Goal: Transaction & Acquisition: Purchase product/service

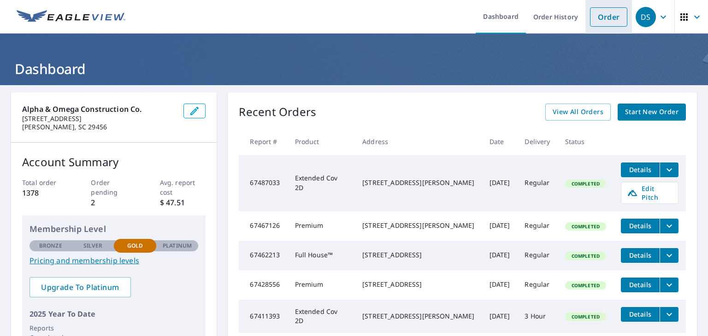
click at [595, 12] on link "Order" at bounding box center [608, 16] width 37 height 19
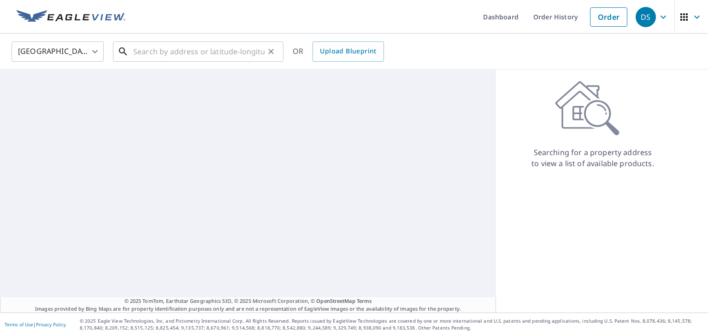
click at [190, 55] on input "text" at bounding box center [198, 52] width 131 height 26
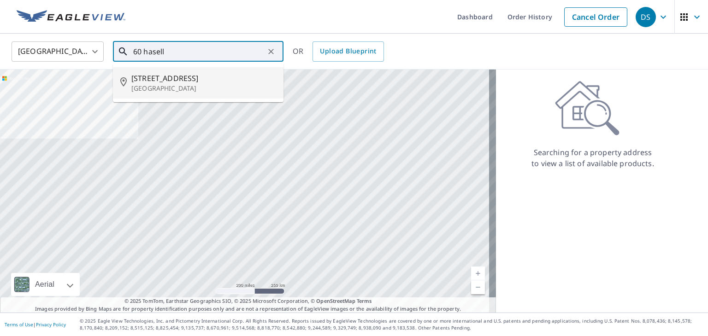
click at [135, 79] on span "[STREET_ADDRESS]" at bounding box center [203, 78] width 145 height 11
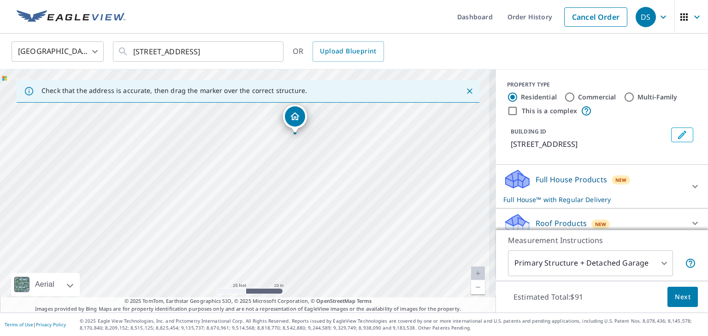
drag, startPoint x: 325, startPoint y: 216, endPoint x: 126, endPoint y: 175, distance: 203.7
click at [127, 177] on div "[STREET_ADDRESS]" at bounding box center [248, 191] width 496 height 243
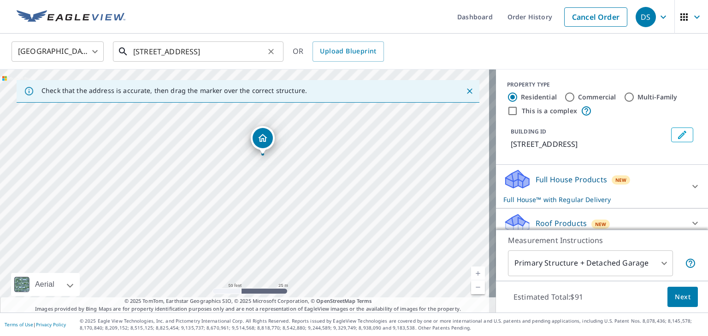
click at [164, 52] on input "[STREET_ADDRESS]" at bounding box center [198, 52] width 131 height 26
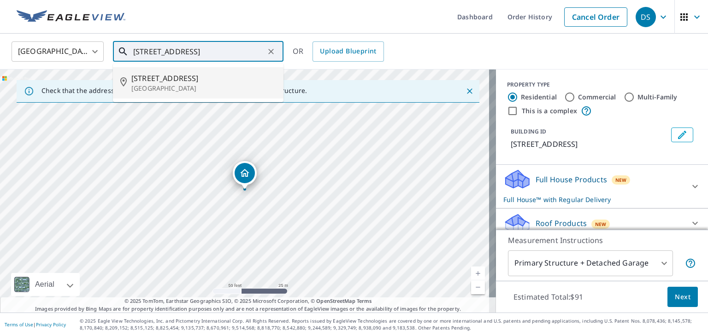
type input "[STREET_ADDRESS]"
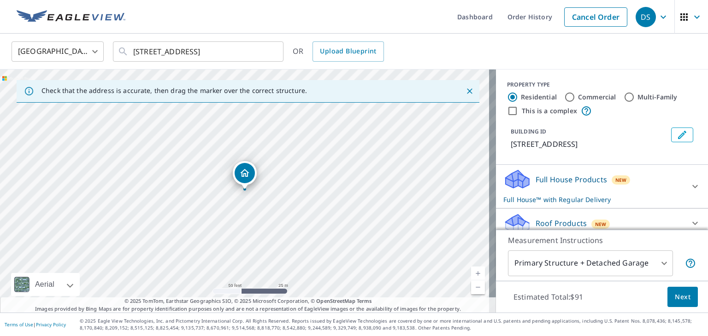
click at [248, 171] on icon "Dropped pin, building 1, Residential property, 60 Hasell St Charleston, SC 29401" at bounding box center [244, 173] width 11 height 11
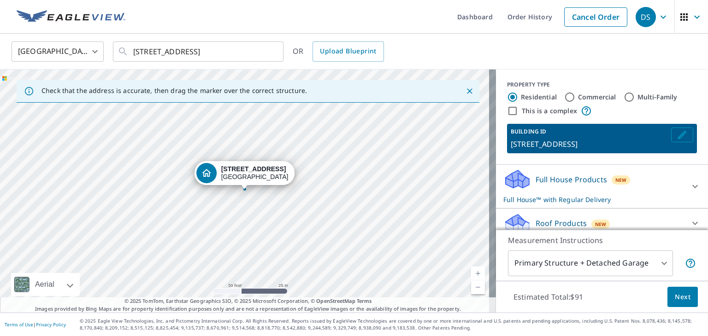
click at [678, 135] on icon "Edit building 1" at bounding box center [682, 135] width 8 height 8
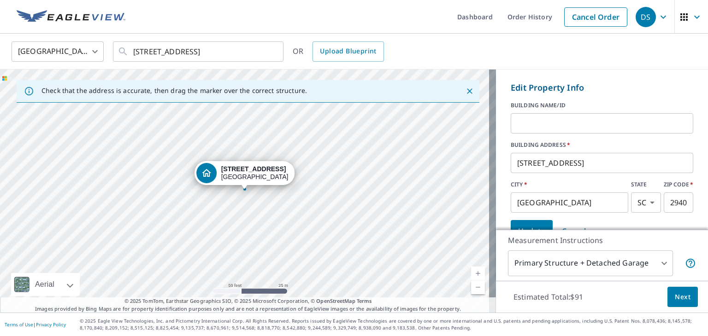
scroll to position [92, 0]
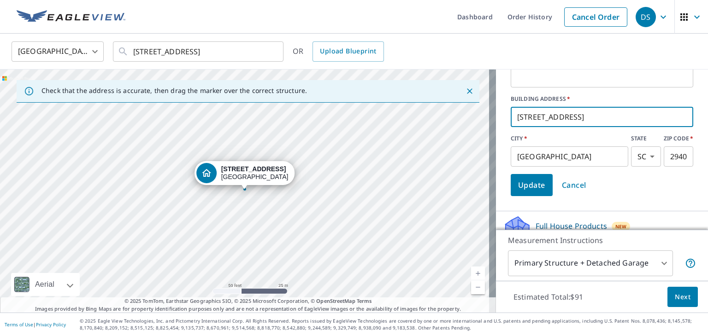
click at [563, 119] on input "[STREET_ADDRESS]" at bounding box center [602, 117] width 183 height 26
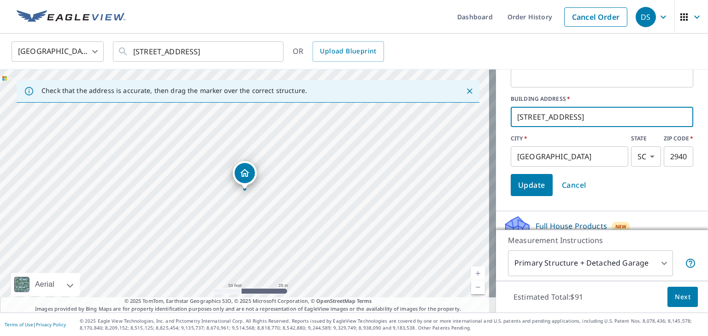
type input "[STREET_ADDRESS]"
click at [669, 98] on label "BUILDING ADDRESS   *" at bounding box center [602, 99] width 183 height 8
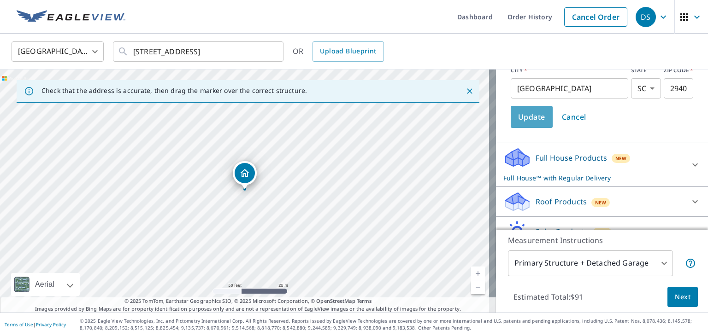
click at [527, 122] on span "Update" at bounding box center [531, 117] width 27 height 13
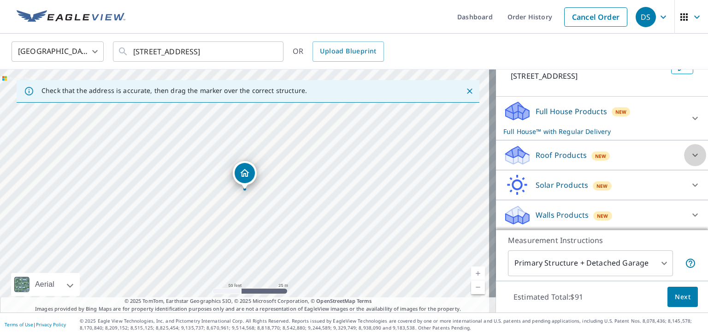
click at [684, 157] on div at bounding box center [695, 155] width 22 height 22
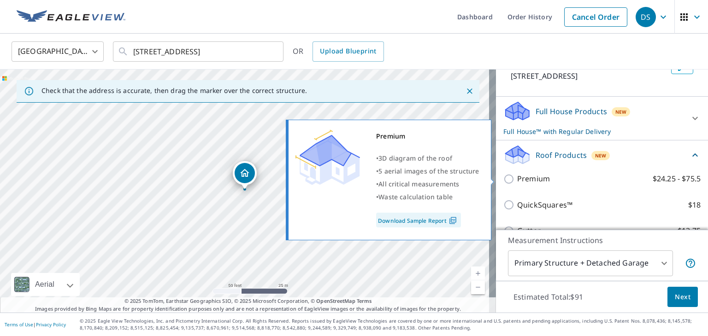
click at [503, 182] on input "Premium $24.25 - $75.5" at bounding box center [510, 179] width 14 height 11
checkbox input "true"
checkbox input "false"
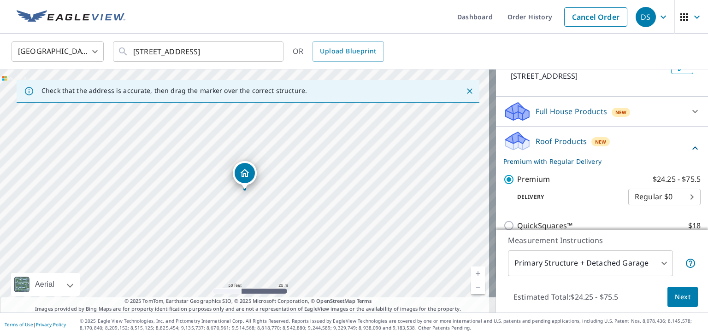
click at [681, 294] on span "Next" at bounding box center [683, 298] width 16 height 12
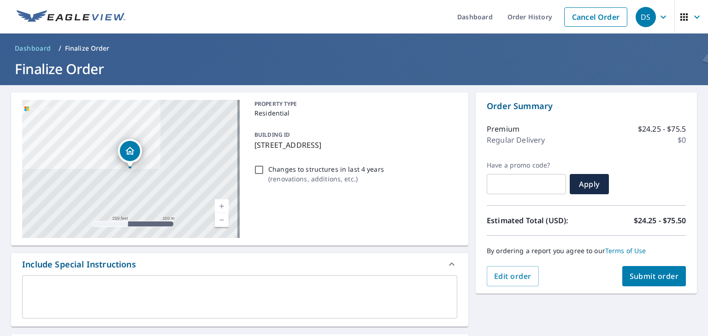
click at [644, 279] on span "Submit order" at bounding box center [654, 276] width 49 height 10
checkbox input "true"
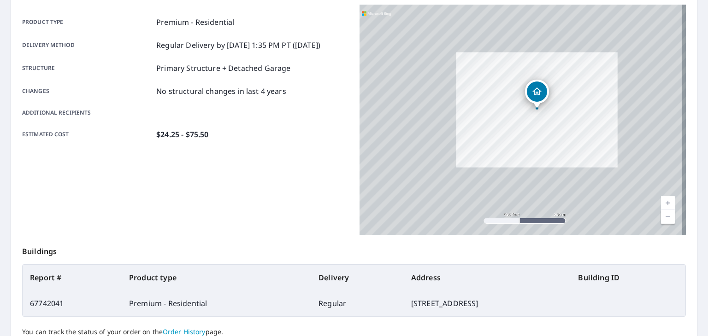
scroll to position [184, 0]
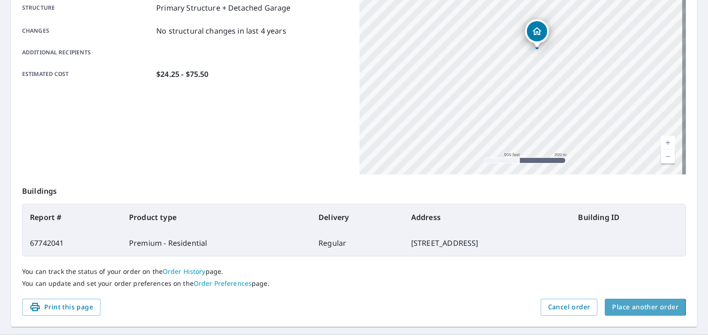
click at [619, 308] on span "Place another order" at bounding box center [645, 308] width 66 height 12
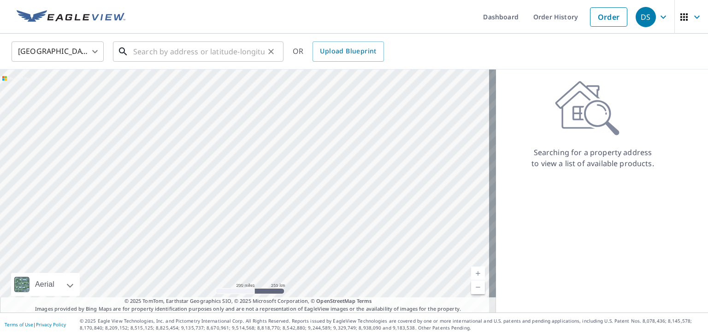
click at [218, 54] on input "text" at bounding box center [198, 52] width 131 height 26
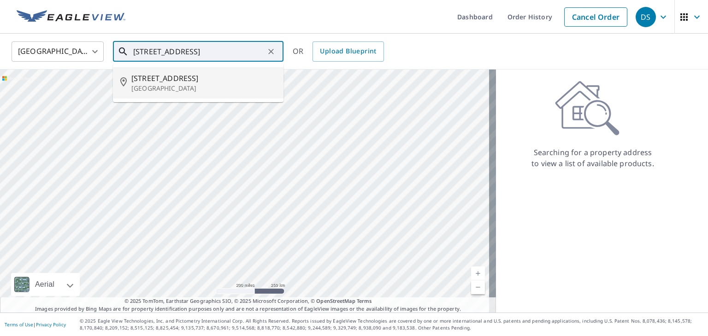
click at [210, 78] on span "[STREET_ADDRESS]" at bounding box center [203, 78] width 145 height 11
type input "[STREET_ADDRESS]"
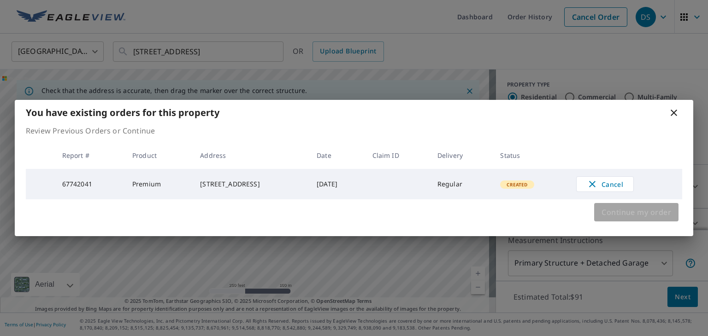
click at [619, 212] on span "Continue my order" at bounding box center [636, 212] width 70 height 13
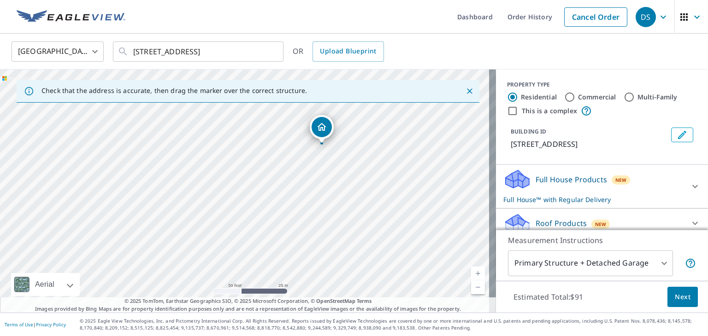
drag, startPoint x: 337, startPoint y: 153, endPoint x: 323, endPoint y: 127, distance: 29.7
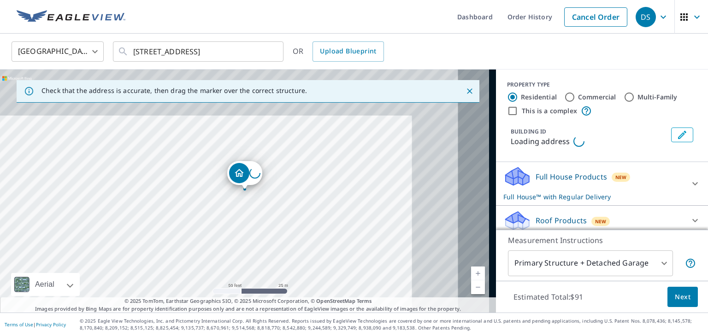
click at [677, 135] on icon "Edit building 1" at bounding box center [682, 135] width 11 height 11
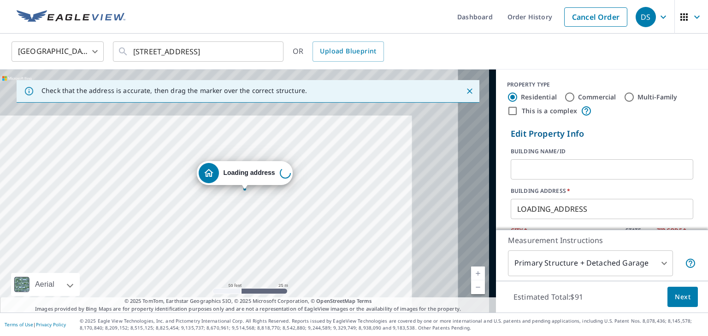
scroll to position [46, 0]
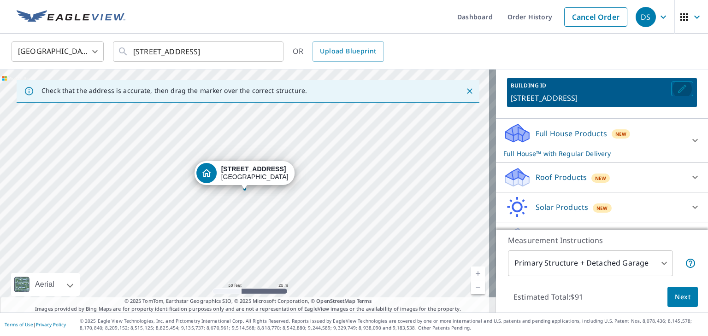
click at [677, 87] on icon "Edit building 1" at bounding box center [682, 88] width 11 height 11
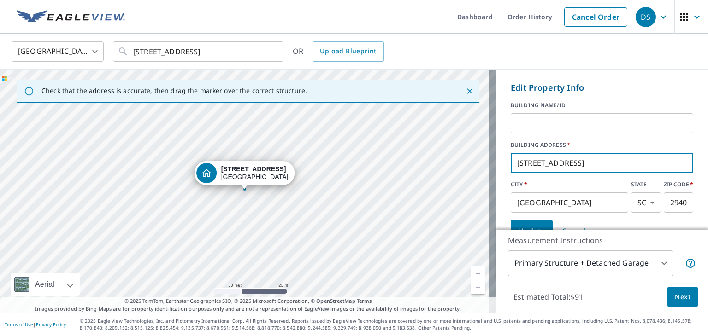
click at [567, 160] on input "[STREET_ADDRESS]" at bounding box center [602, 163] width 183 height 26
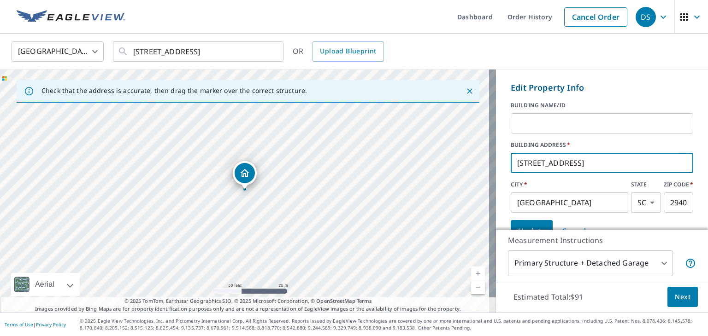
type input "[STREET_ADDRESS]"
click at [584, 141] on label "BUILDING ADDRESS   *" at bounding box center [602, 145] width 183 height 8
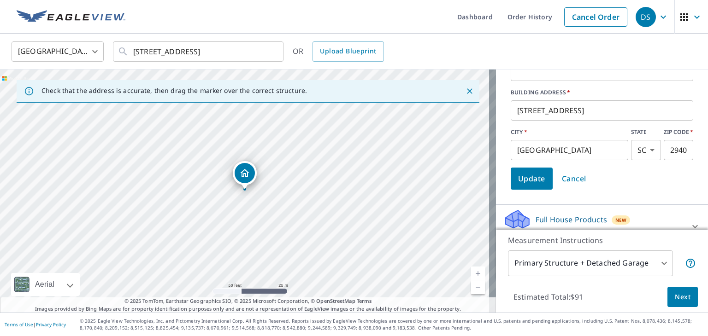
scroll to position [138, 0]
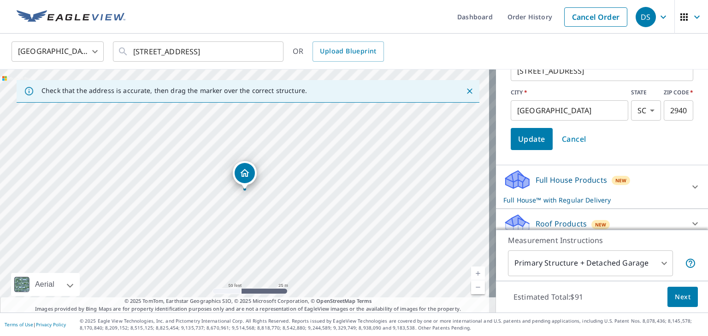
click at [531, 140] on span "Update" at bounding box center [531, 139] width 27 height 13
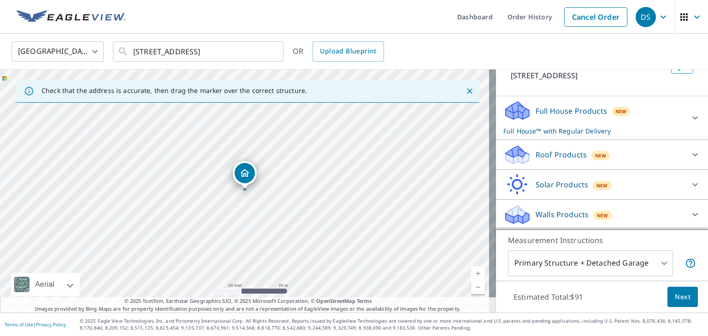
scroll to position [68, 0]
click at [642, 153] on div "Roof Products New" at bounding box center [593, 156] width 181 height 22
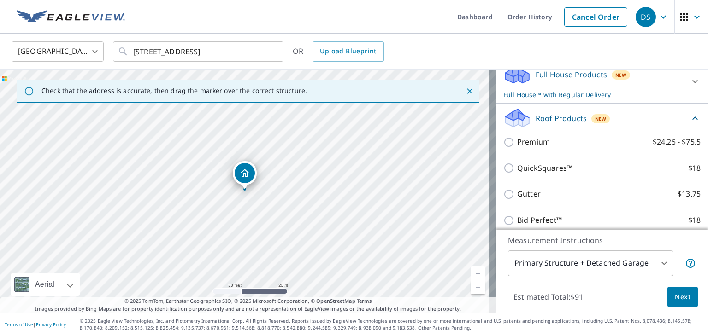
scroll to position [160, 0]
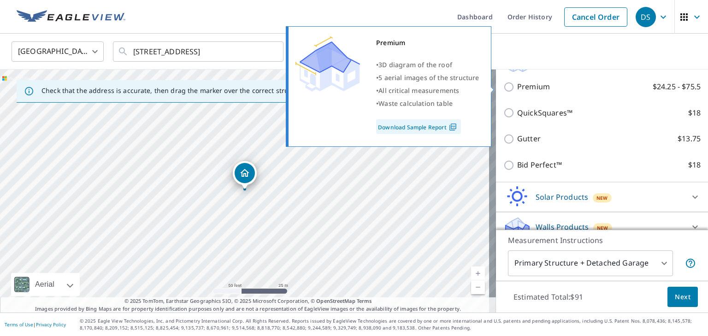
click at [505, 85] on input "Premium $24.25 - $75.5" at bounding box center [510, 87] width 14 height 11
checkbox input "true"
checkbox input "false"
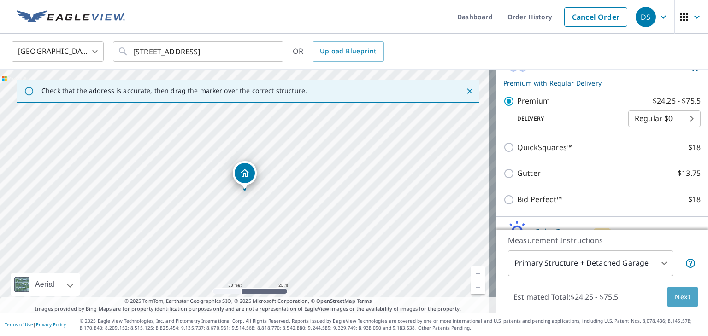
click at [676, 294] on span "Next" at bounding box center [683, 298] width 16 height 12
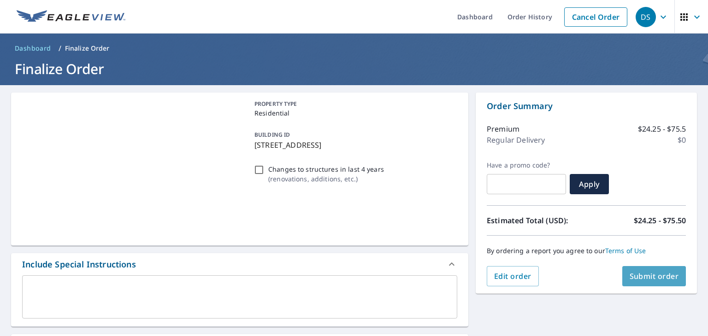
click at [647, 274] on span "Submit order" at bounding box center [654, 276] width 49 height 10
checkbox input "true"
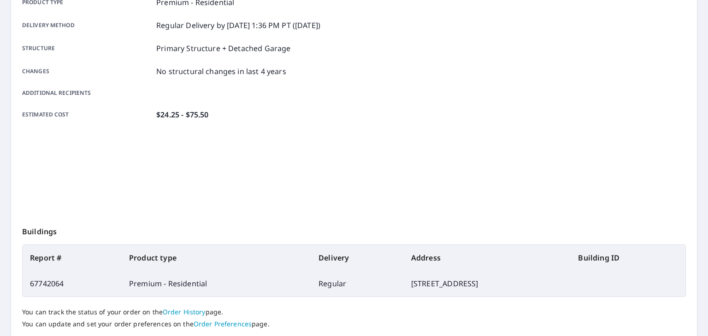
scroll to position [206, 0]
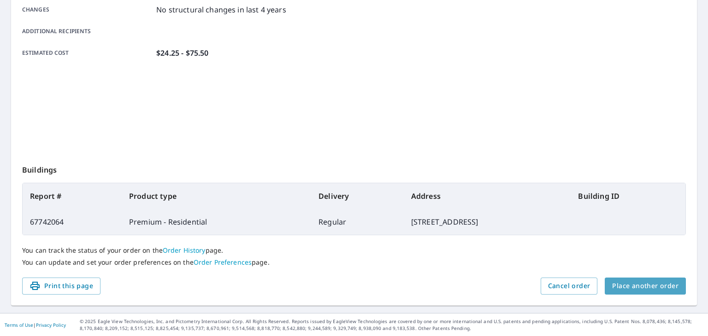
click at [659, 281] on span "Place another order" at bounding box center [645, 287] width 66 height 12
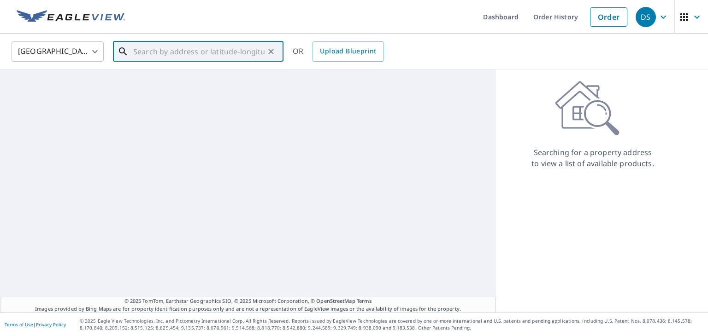
click at [227, 51] on input "text" at bounding box center [198, 52] width 131 height 26
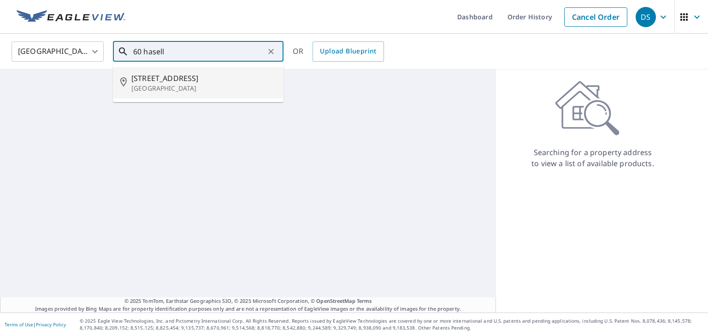
click at [175, 87] on p "[GEOGRAPHIC_DATA]" at bounding box center [203, 88] width 145 height 9
type input "[STREET_ADDRESS]"
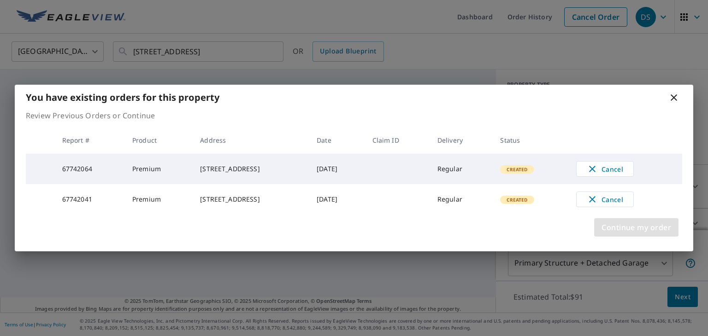
click at [615, 230] on span "Continue my order" at bounding box center [636, 227] width 70 height 13
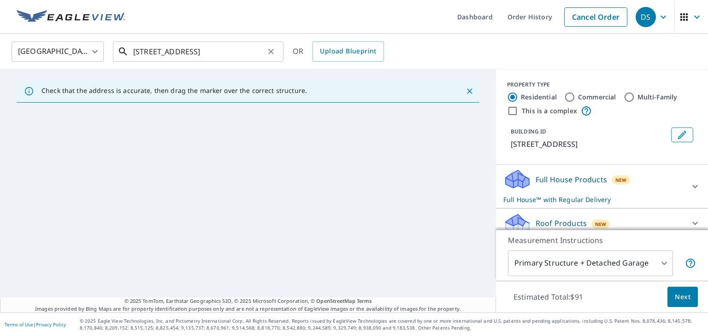
click at [257, 51] on input "[STREET_ADDRESS]" at bounding box center [198, 52] width 131 height 26
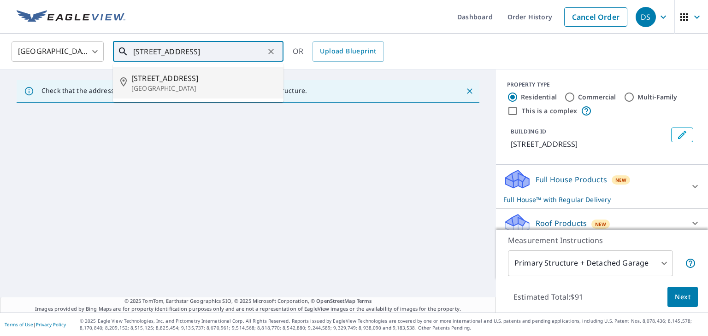
click at [158, 88] on p "[GEOGRAPHIC_DATA]" at bounding box center [203, 88] width 145 height 9
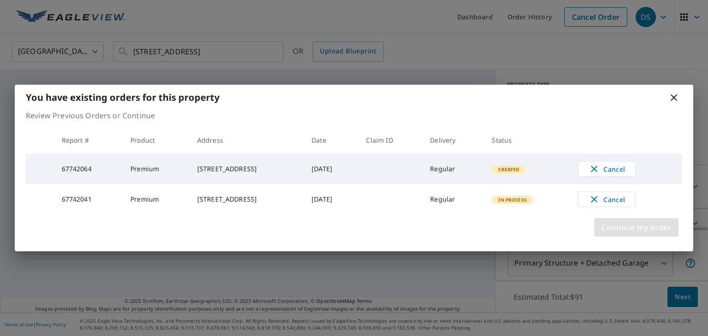
click at [623, 230] on span "Continue my order" at bounding box center [636, 227] width 70 height 13
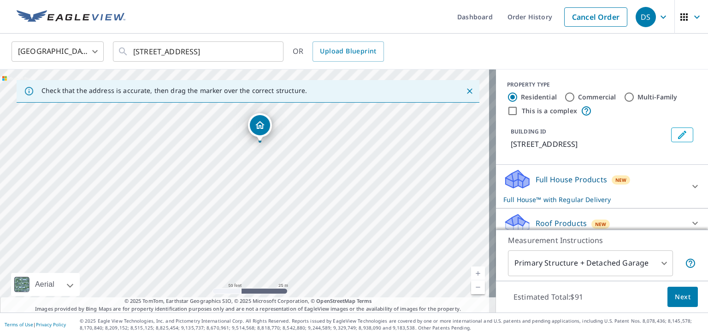
drag, startPoint x: 244, startPoint y: 170, endPoint x: 259, endPoint y: 122, distance: 50.3
click at [675, 133] on button "Edit building 1" at bounding box center [682, 135] width 22 height 15
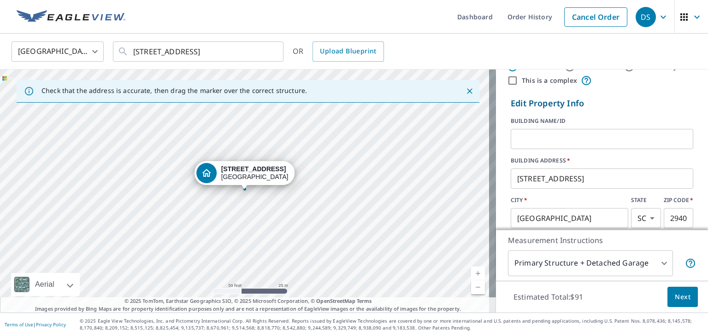
scroll to position [46, 0]
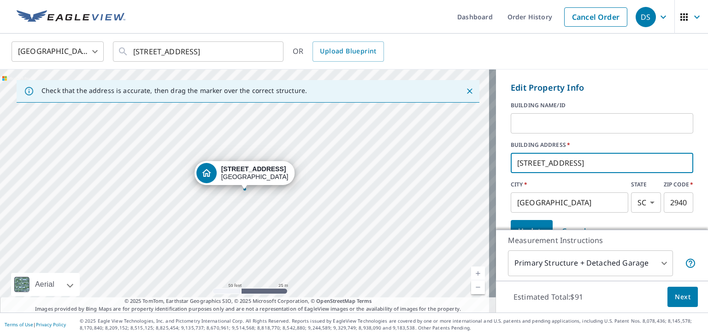
drag, startPoint x: 580, startPoint y: 169, endPoint x: 492, endPoint y: 171, distance: 87.6
click at [496, 171] on div "Edit Property Info BUILDING NAME/ID ​ BUILDING ADDRESS   * 43 Wentworth St ​ CI…" at bounding box center [602, 162] width 212 height 168
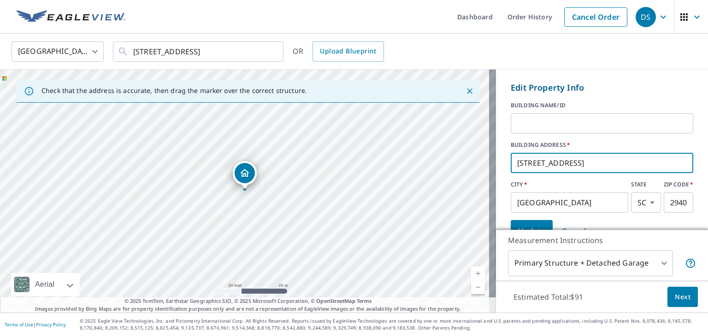
type input "[STREET_ADDRESS]"
click at [557, 180] on form "Edit Property Info BUILDING NAME/ID ​ BUILDING ADDRESS   * 60 Hasell St C ​ CIT…" at bounding box center [602, 162] width 190 height 168
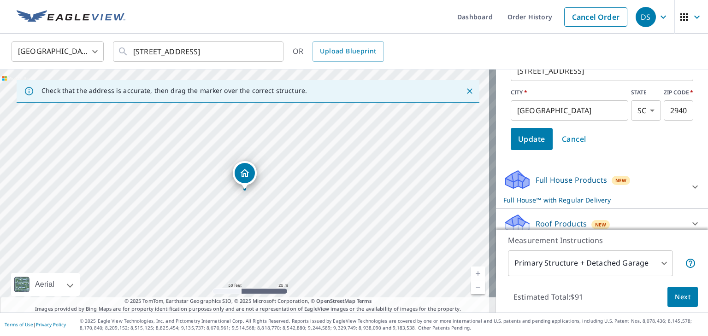
click at [525, 132] on button "Update" at bounding box center [532, 139] width 42 height 22
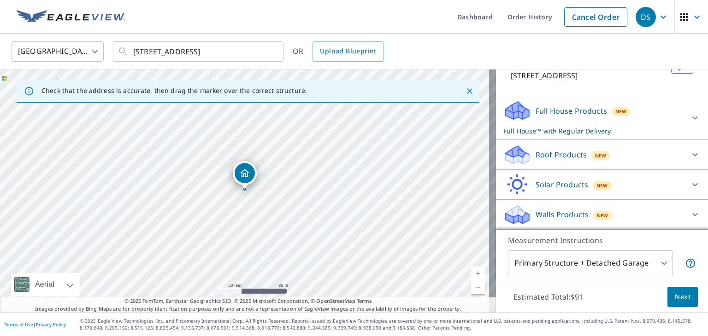
scroll to position [68, 0]
click at [684, 150] on div at bounding box center [695, 155] width 22 height 22
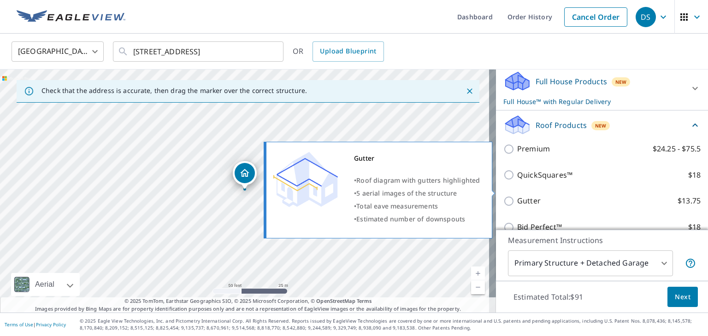
scroll to position [114, 0]
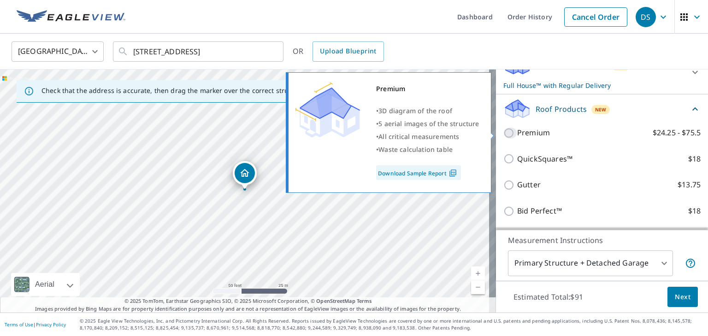
click at [503, 134] on input "Premium $24.25 - $75.5" at bounding box center [510, 133] width 14 height 11
checkbox input "true"
checkbox input "false"
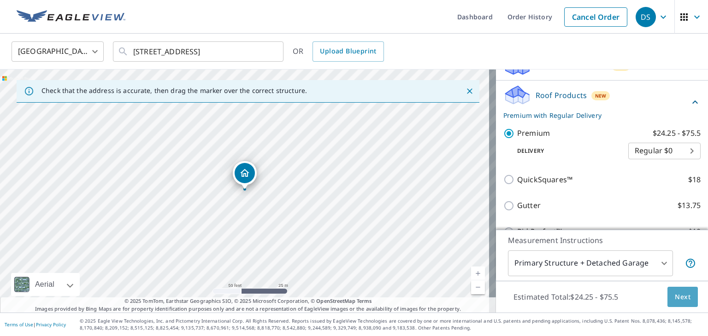
click at [675, 294] on span "Next" at bounding box center [683, 298] width 16 height 12
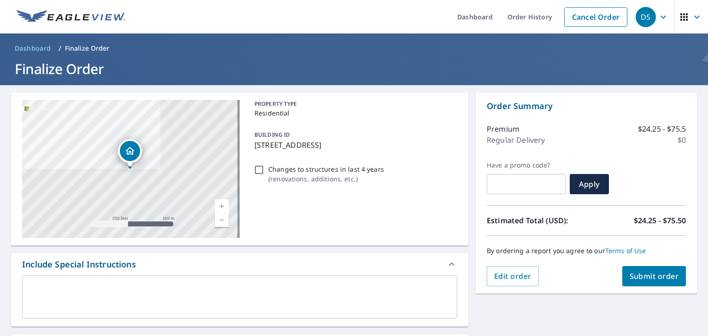
click at [635, 278] on span "Submit order" at bounding box center [654, 276] width 49 height 10
checkbox input "true"
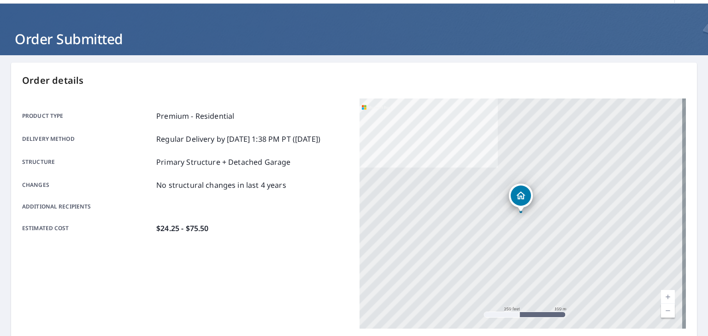
scroll to position [46, 0]
